Goal: Navigation & Orientation: Find specific page/section

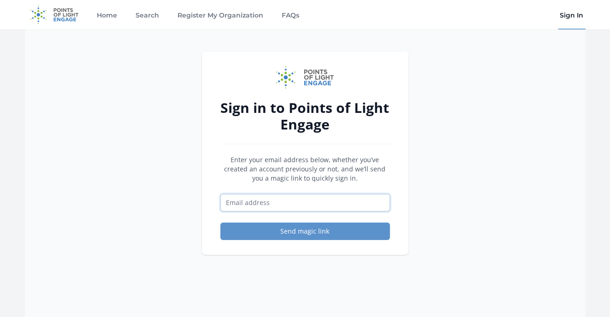
click at [241, 202] on input "Email address" at bounding box center [305, 203] width 170 height 18
type input "[EMAIL_ADDRESS][DOMAIN_NAME]"
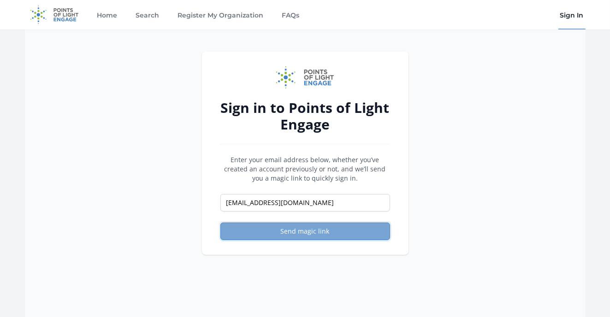
click at [303, 228] on button "Send magic link" at bounding box center [305, 232] width 170 height 18
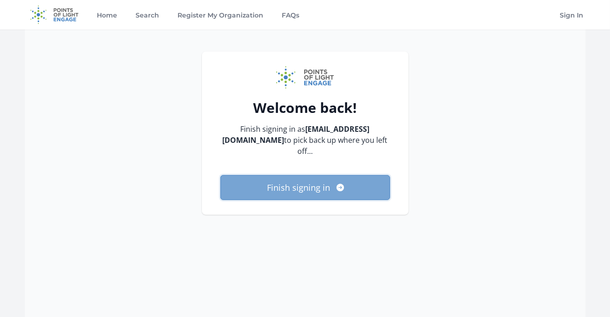
click at [329, 182] on button "Finish signing in" at bounding box center [305, 187] width 170 height 25
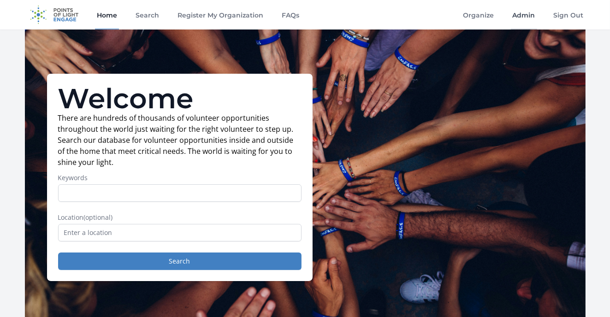
click at [524, 16] on link "Admin" at bounding box center [524, 15] width 26 height 30
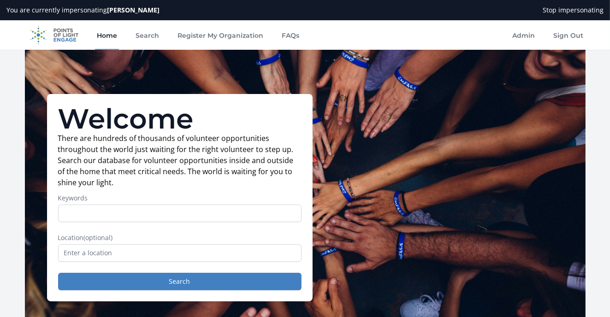
click at [558, 9] on button "Stop impersonating" at bounding box center [573, 10] width 72 height 20
